Goal: Task Accomplishment & Management: Manage account settings

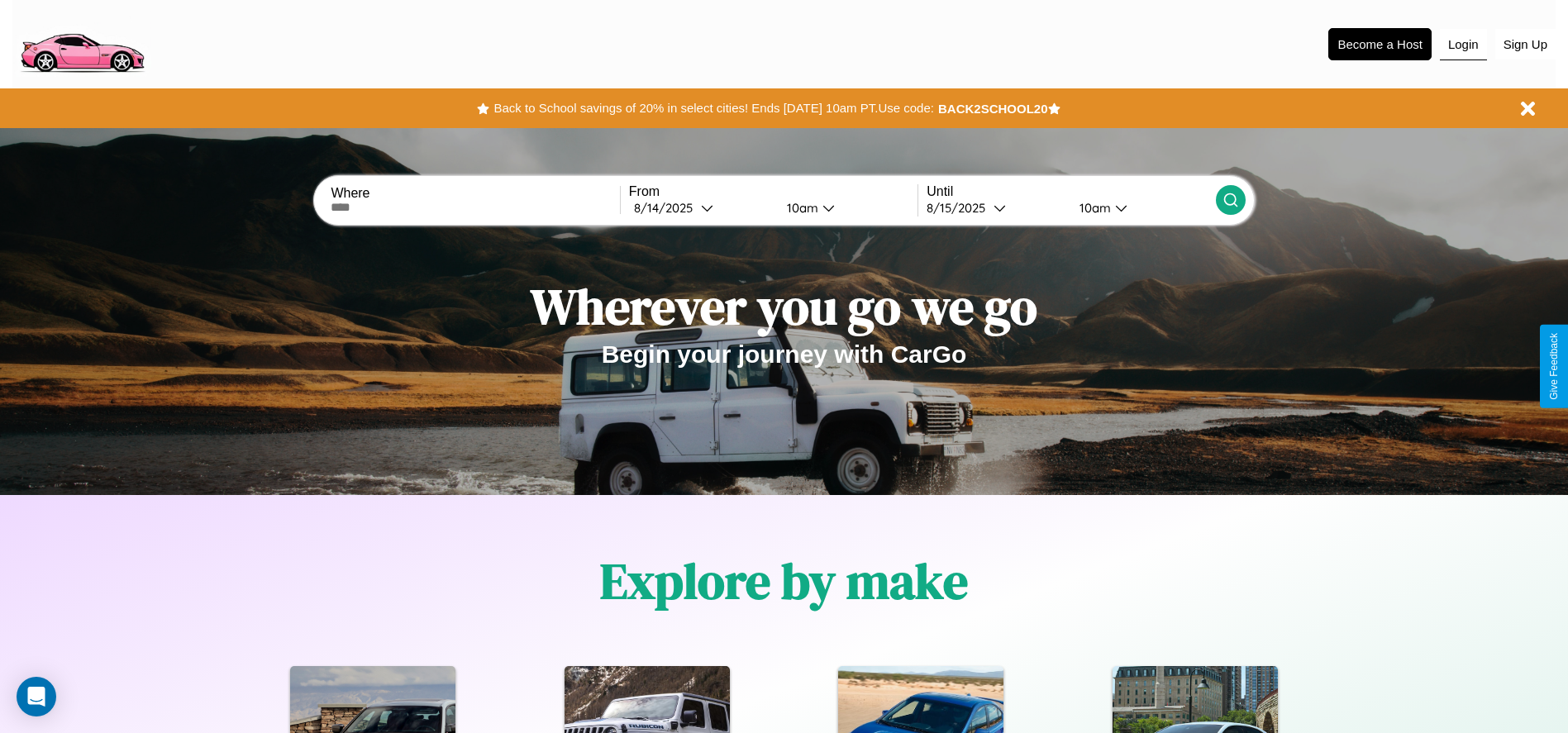
click at [1463, 44] on button "Login" at bounding box center [1463, 44] width 47 height 31
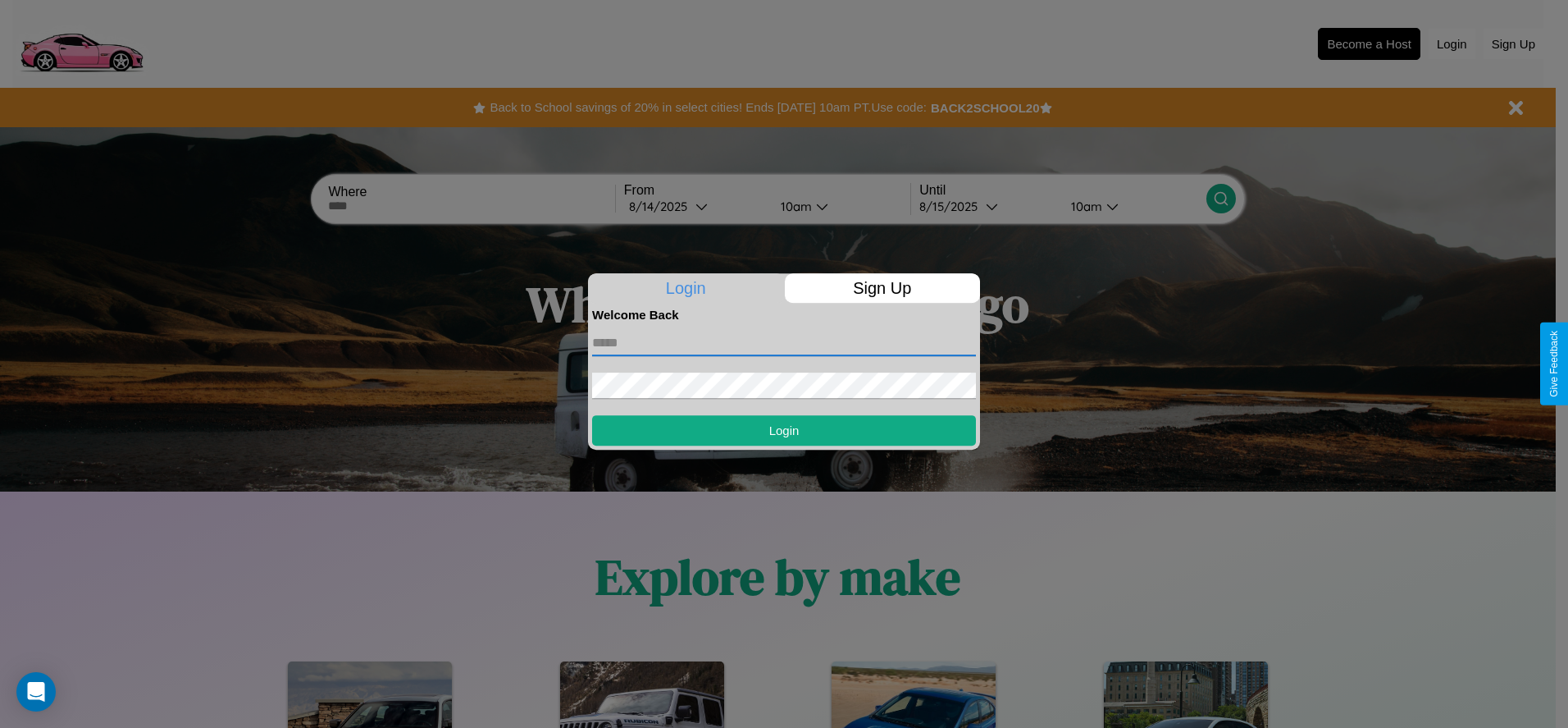
click at [784, 342] on input "text" at bounding box center [784, 343] width 384 height 27
type input "**********"
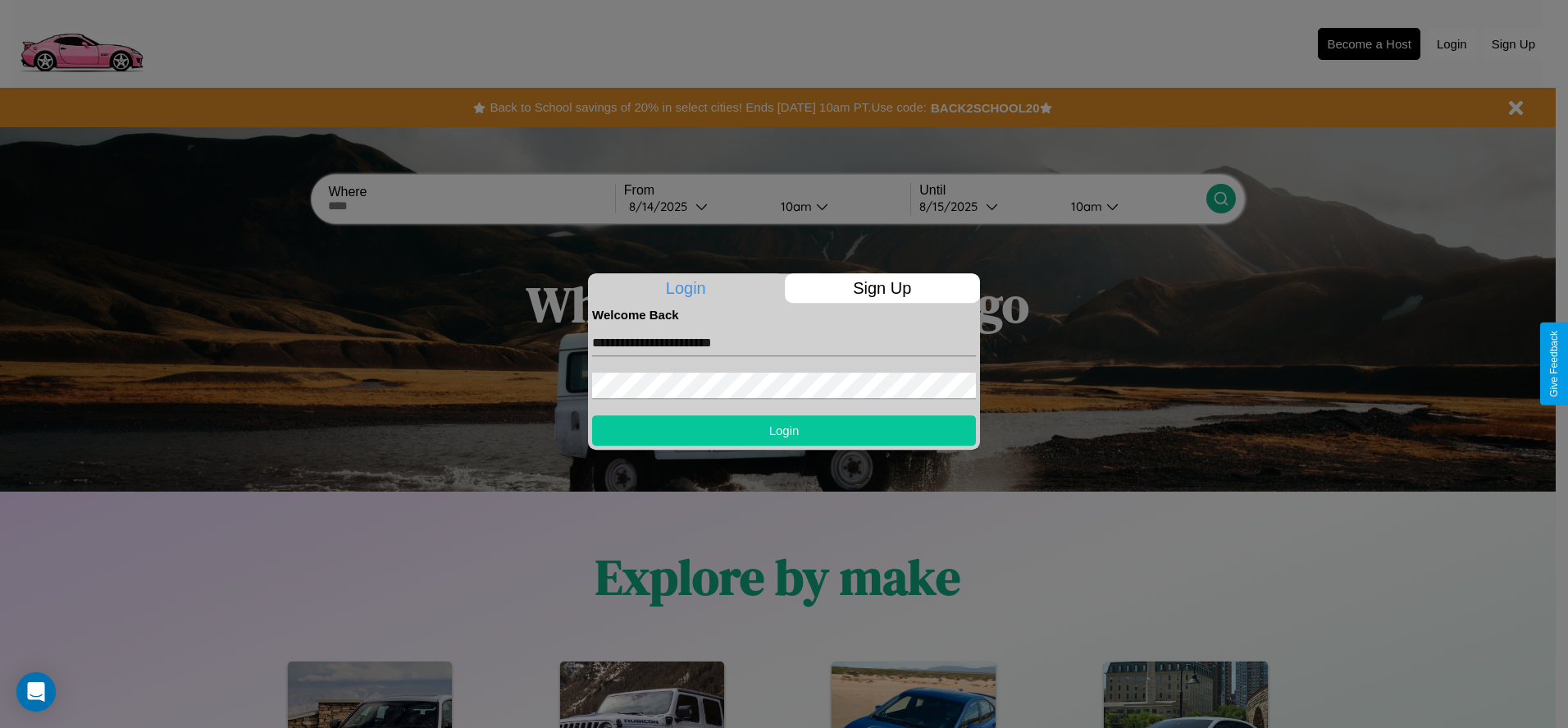
click at [784, 430] on button "Login" at bounding box center [784, 430] width 384 height 30
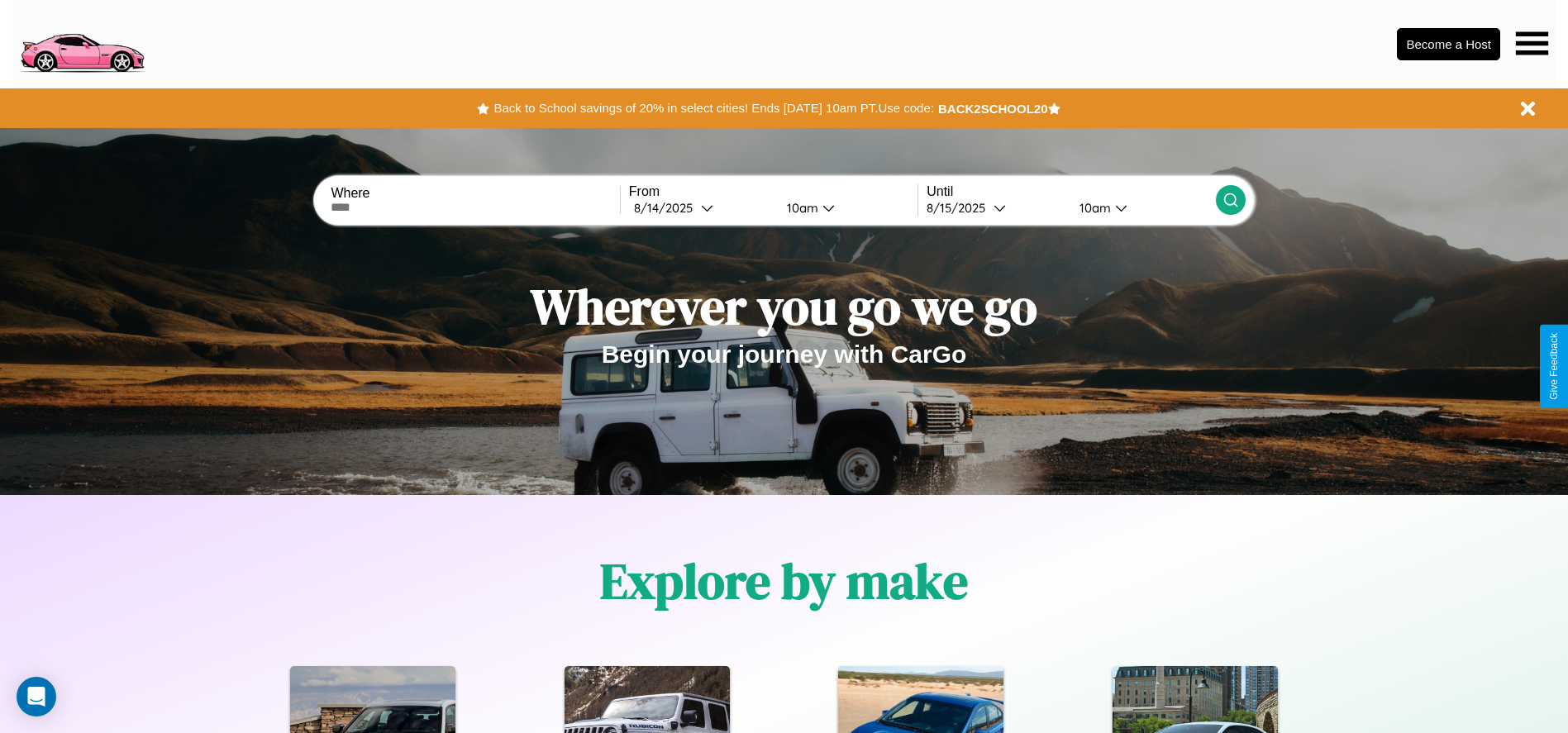
click at [1532, 43] on icon at bounding box center [1531, 42] width 32 height 23
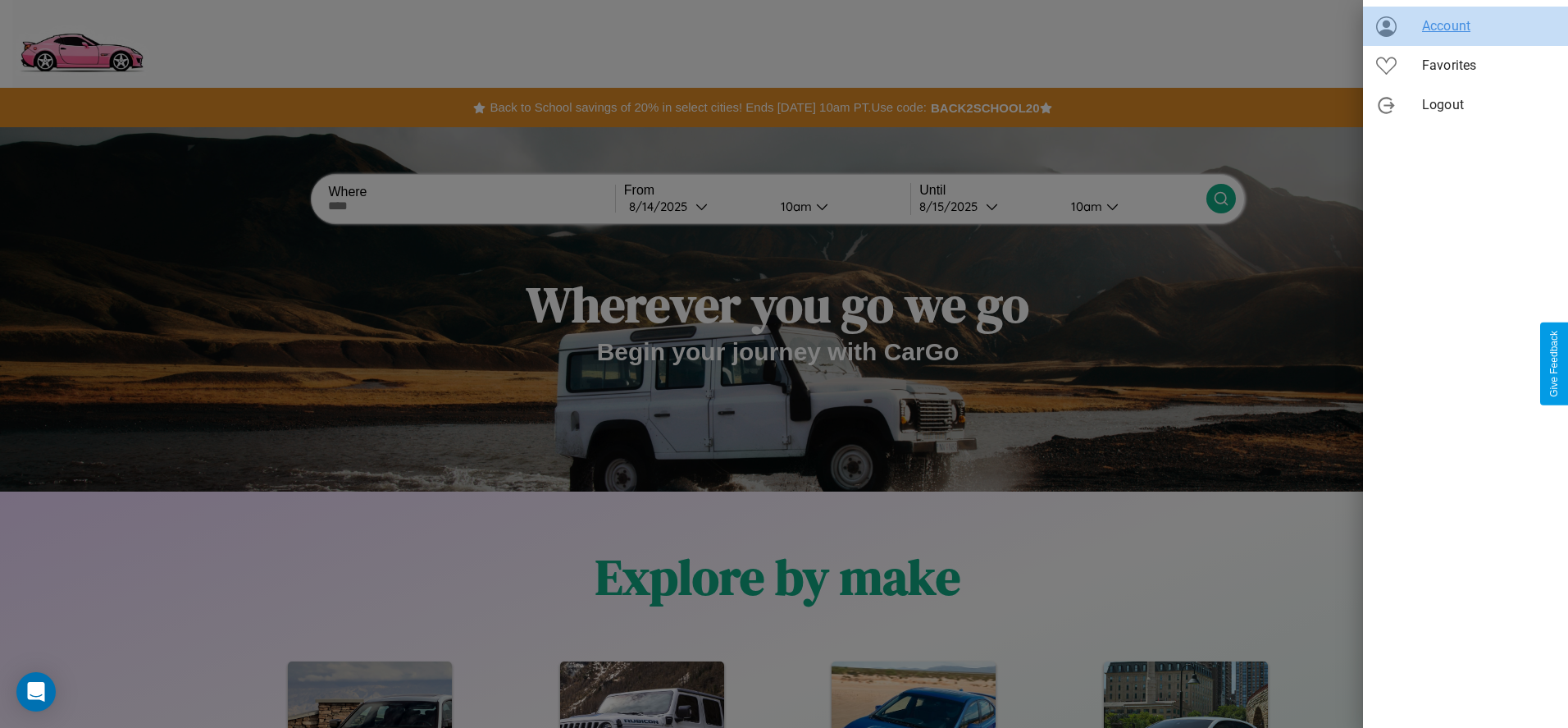
click at [1467, 27] on span "Account" at bounding box center [1488, 27] width 133 height 20
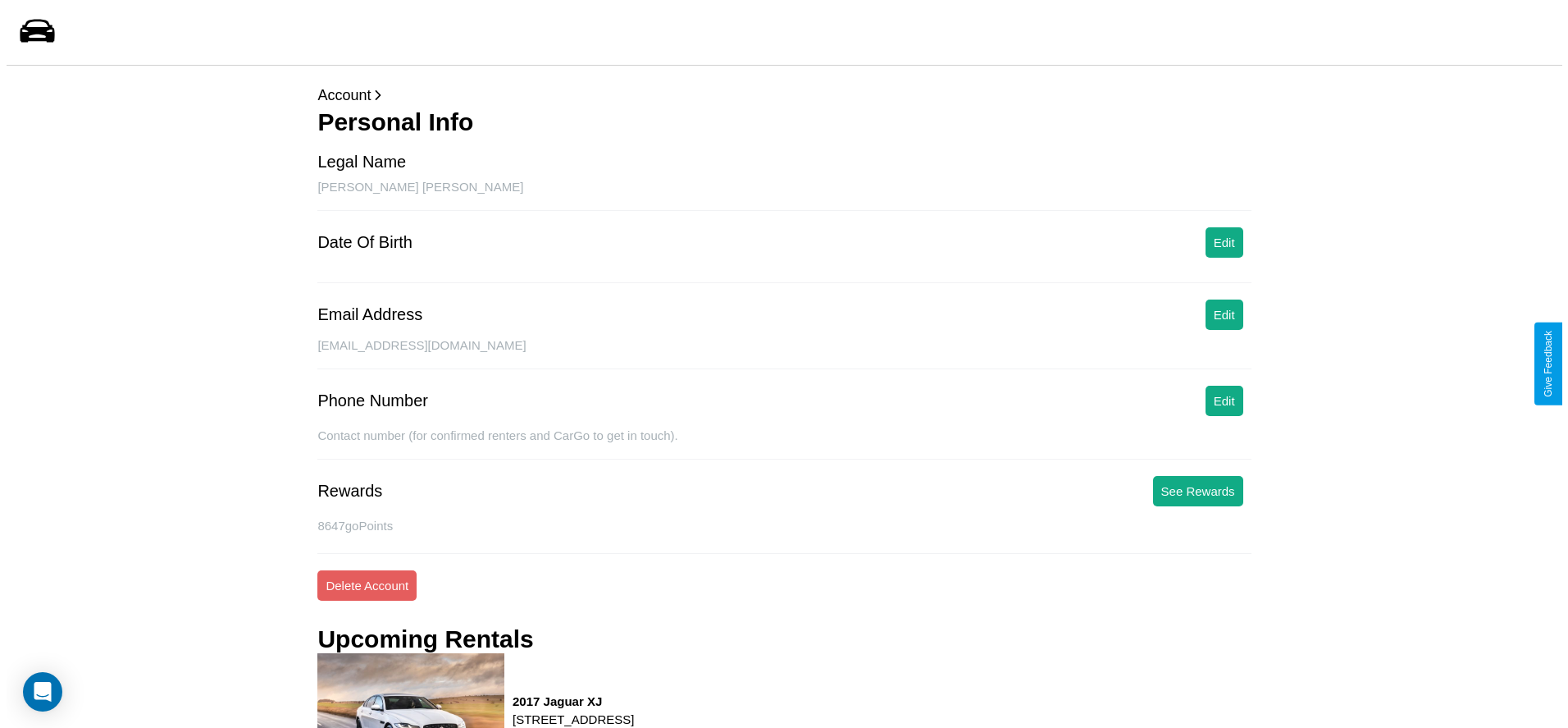
scroll to position [221, 0]
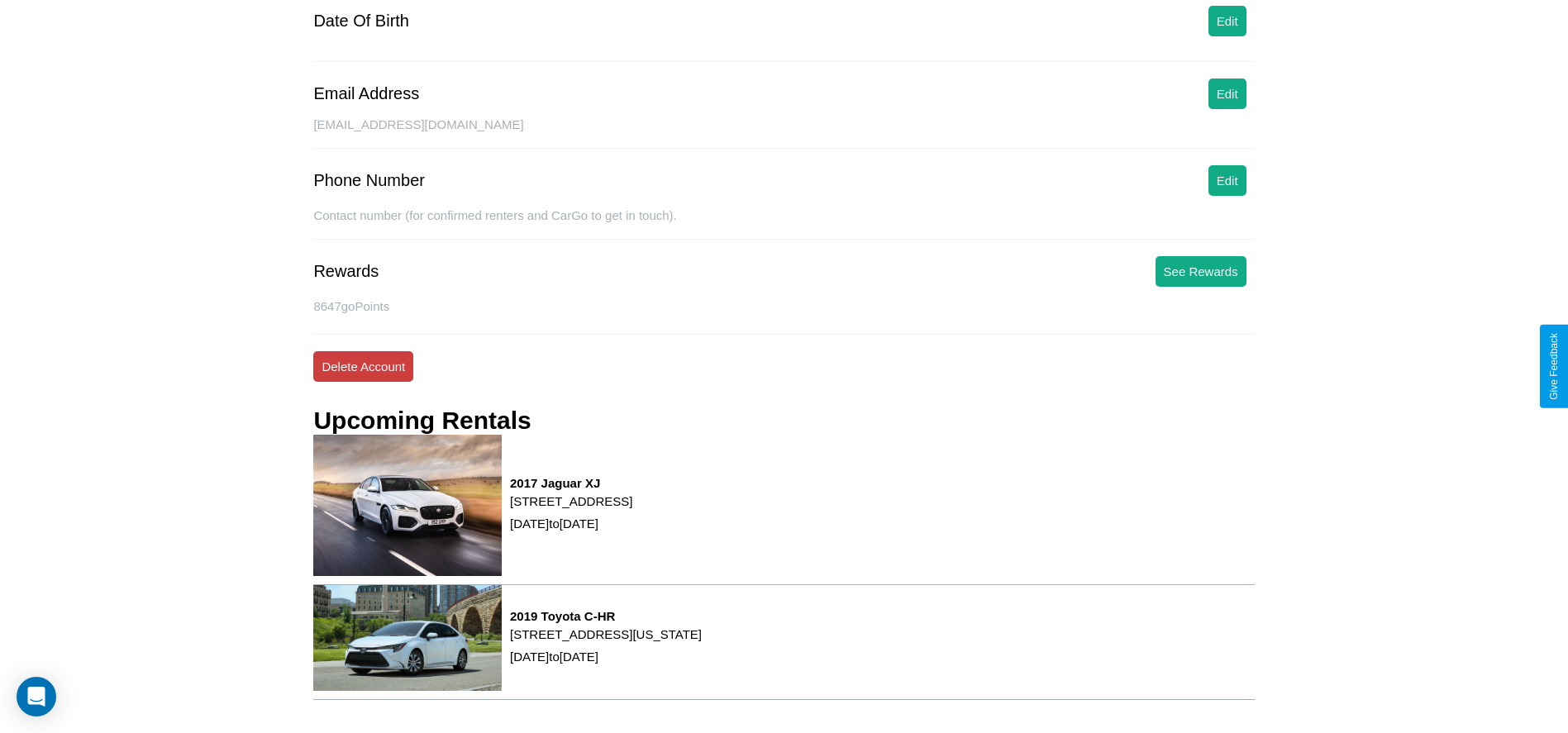
click at [363, 366] on button "Delete Account" at bounding box center [363, 366] width 100 height 30
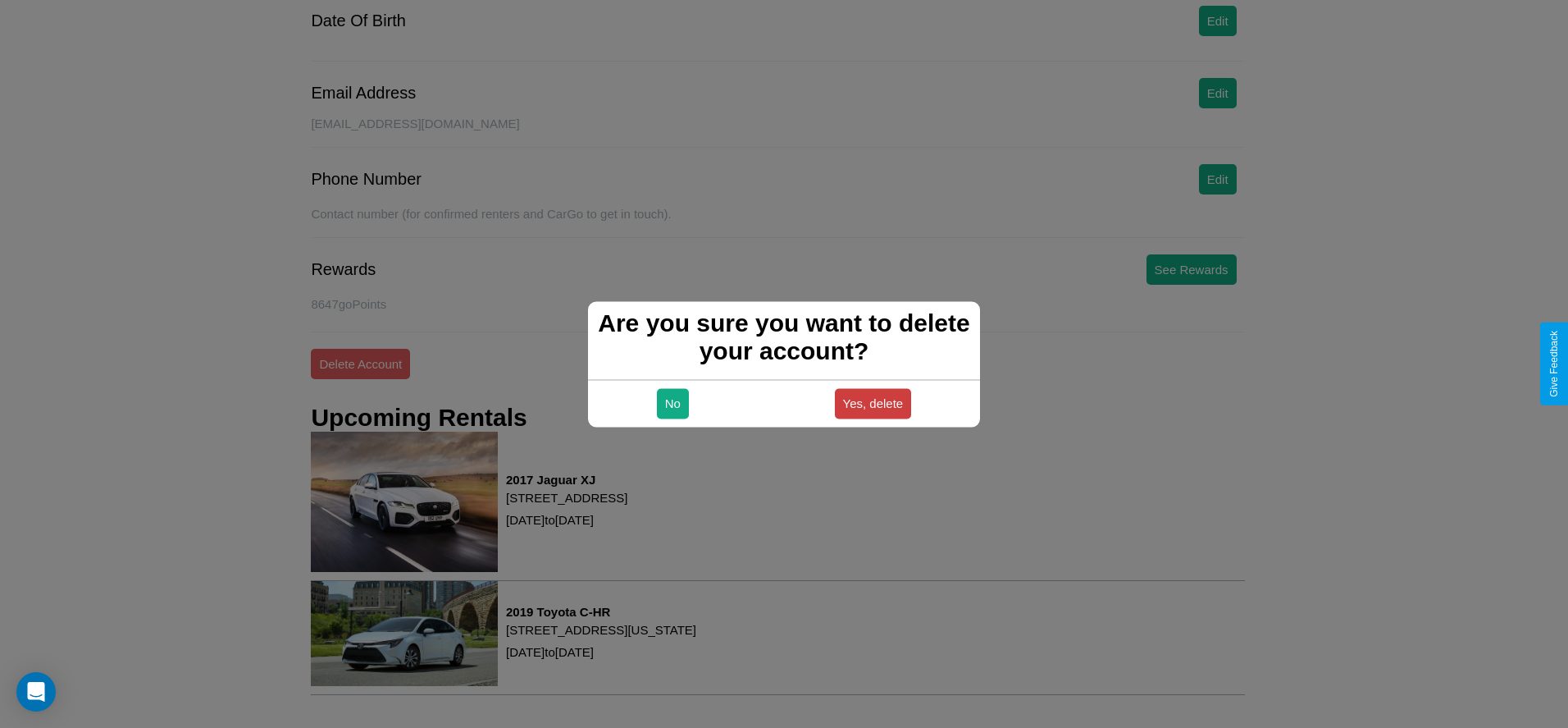
click at [873, 403] on button "Yes, delete" at bounding box center [873, 402] width 77 height 30
